Goal: Navigation & Orientation: Understand site structure

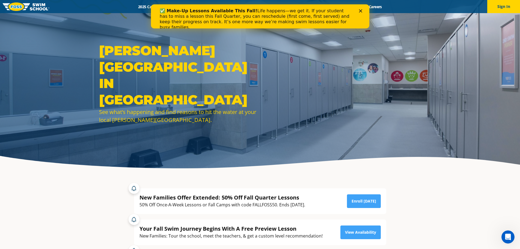
click at [364, 13] on div "✅ Make-Up Lessons Available This Fall! Life happens—we get it. If your student …" at bounding box center [260, 19] width 218 height 25
click at [362, 11] on div "Close" at bounding box center [361, 10] width 5 height 3
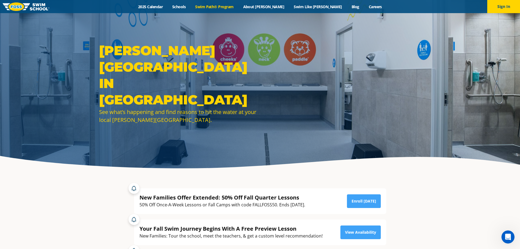
click at [224, 7] on link "Swim Path® Program" at bounding box center [215, 6] width 48 height 5
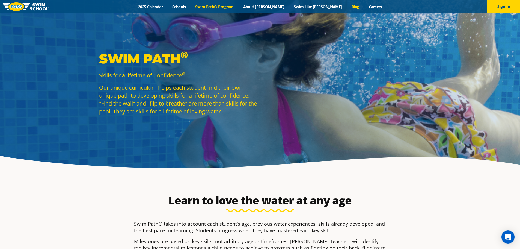
click at [347, 6] on link "Blog" at bounding box center [355, 6] width 17 height 5
